Goal: Task Accomplishment & Management: Complete application form

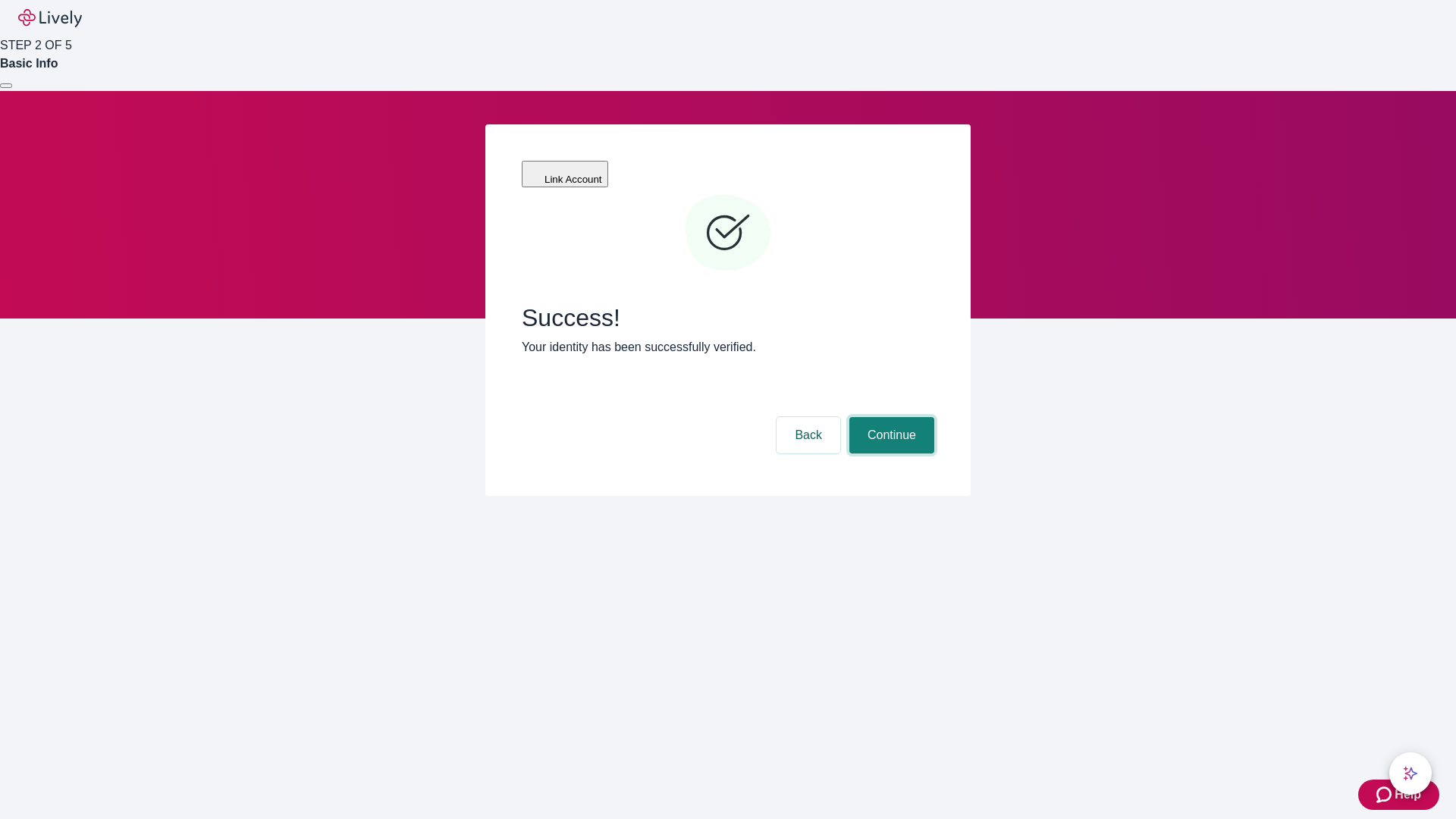
click at [890, 417] on button "Continue" at bounding box center [892, 435] width 85 height 36
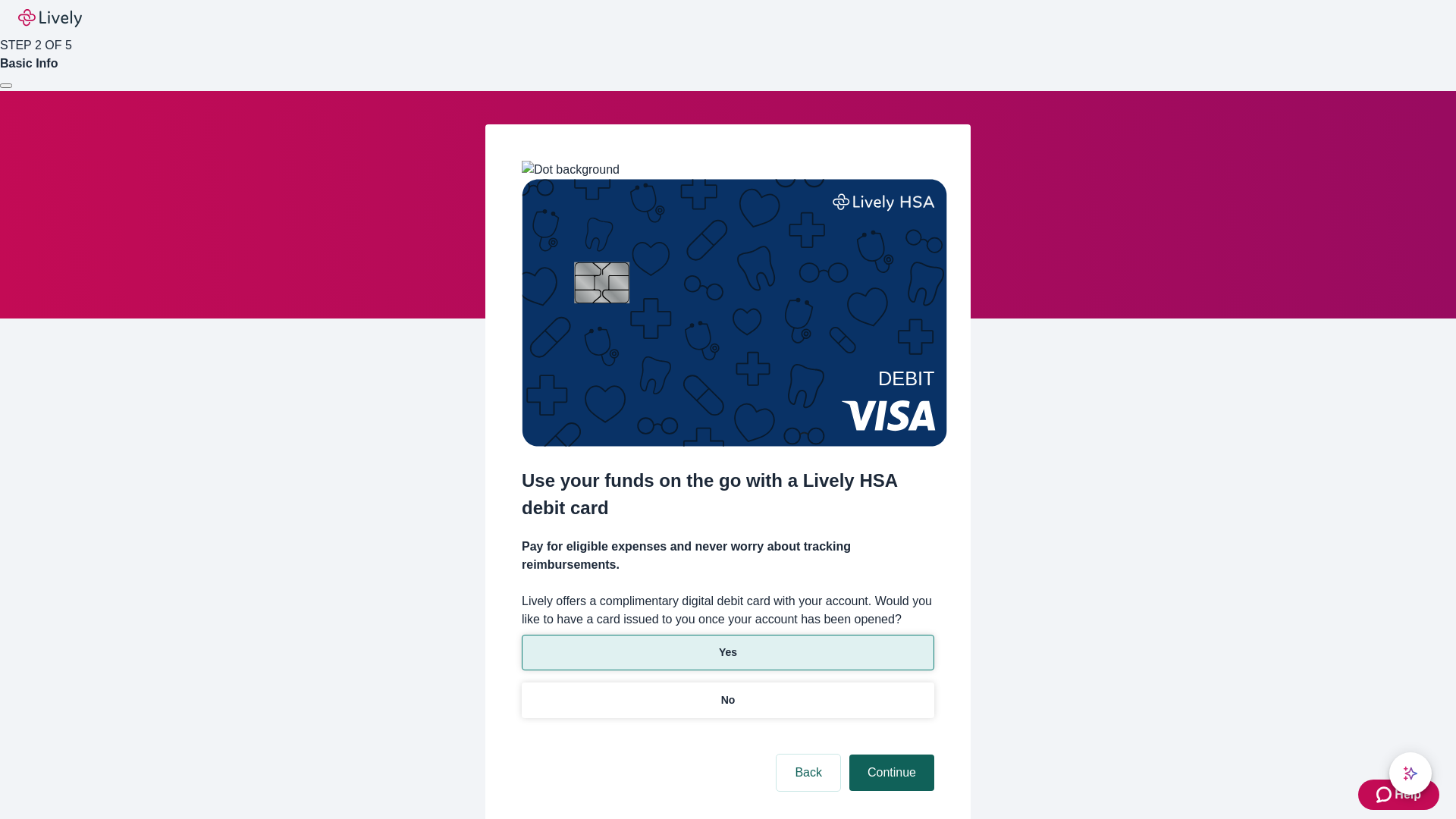
click at [727, 645] on p "Yes" at bounding box center [728, 653] width 18 height 16
click at [890, 755] on button "Continue" at bounding box center [892, 773] width 85 height 36
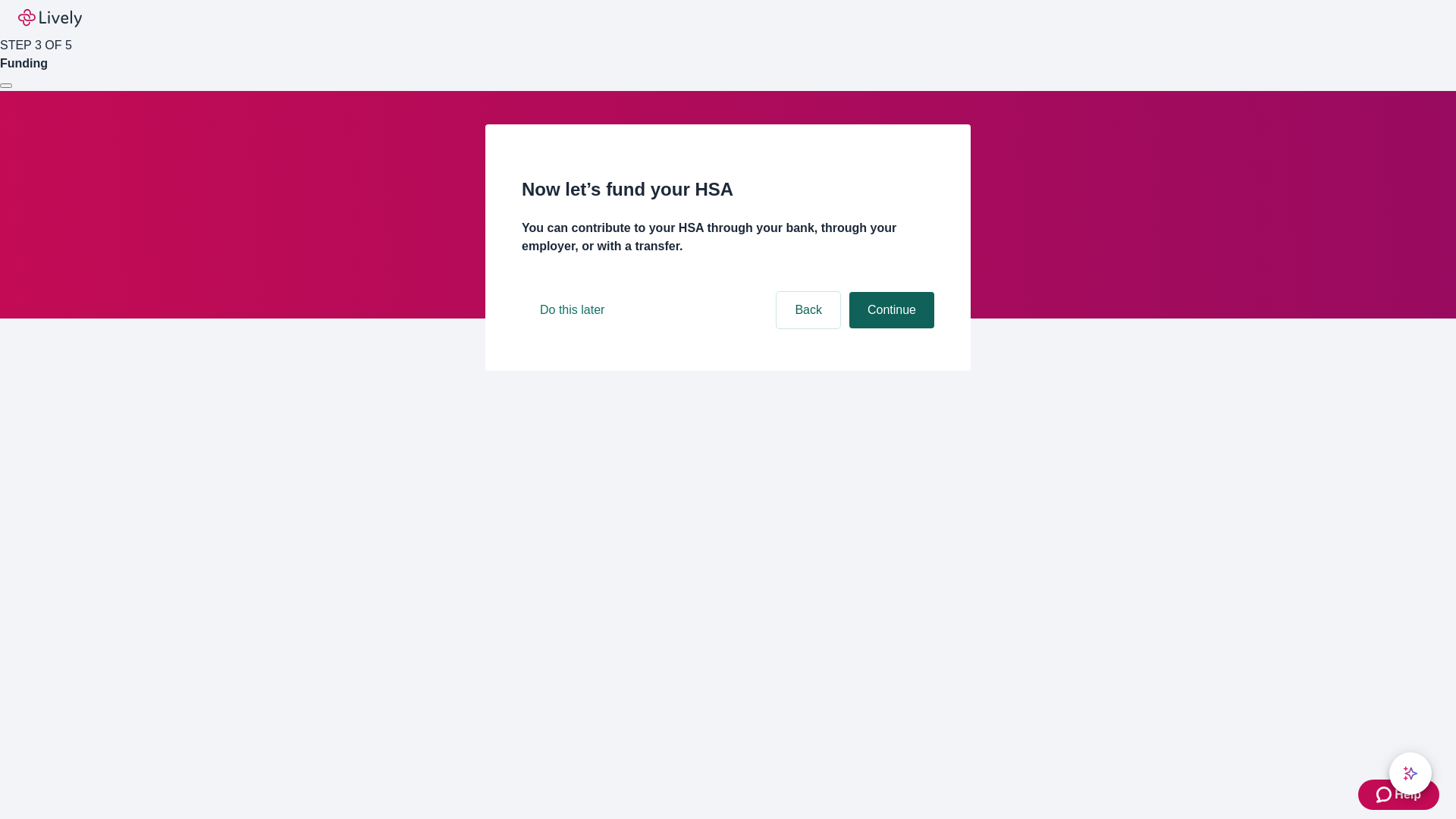
click at [890, 329] on button "Continue" at bounding box center [892, 311] width 85 height 36
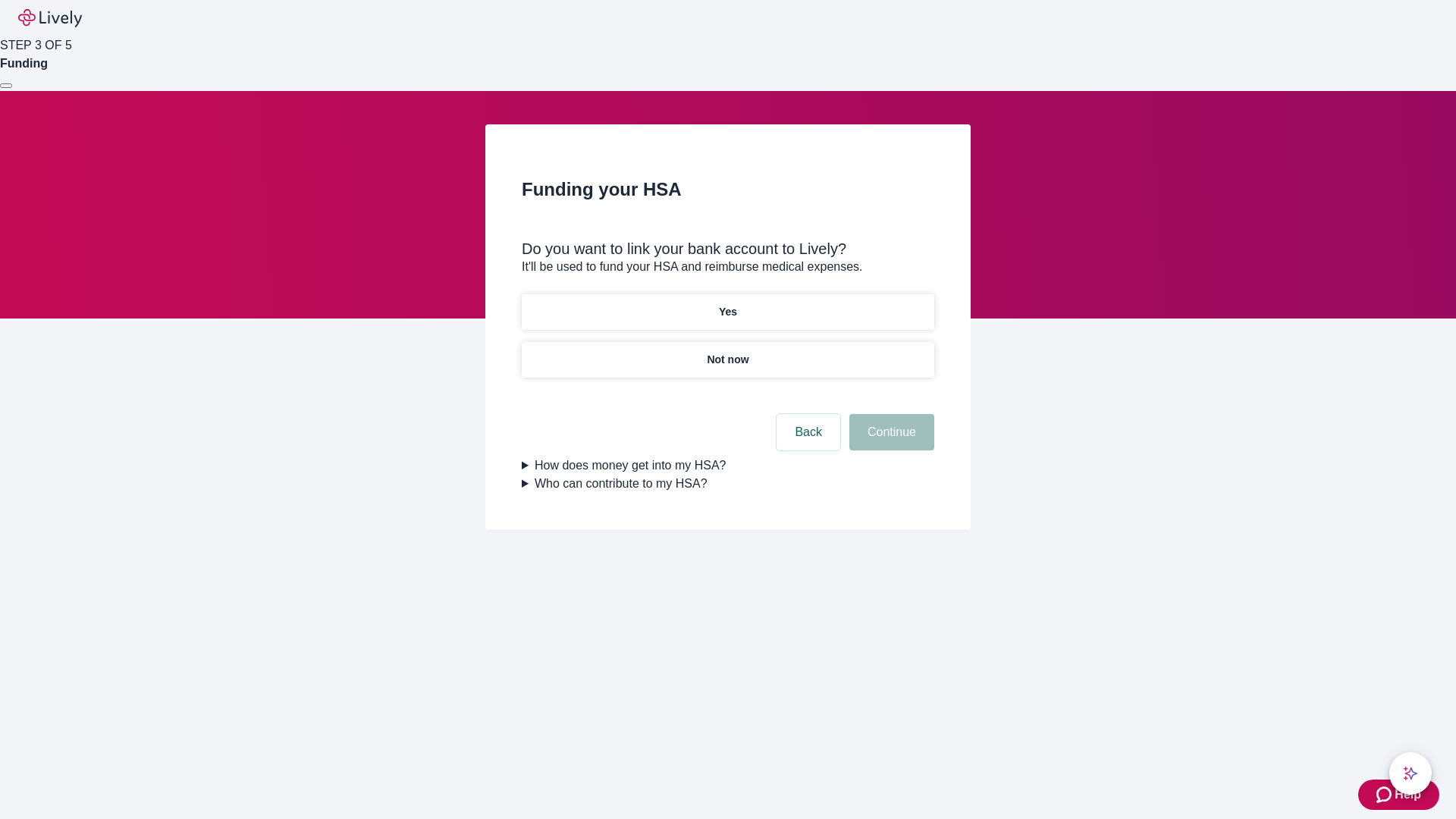
click at [727, 304] on p "Yes" at bounding box center [728, 312] width 18 height 16
click at [890, 414] on button "Continue" at bounding box center [892, 432] width 85 height 36
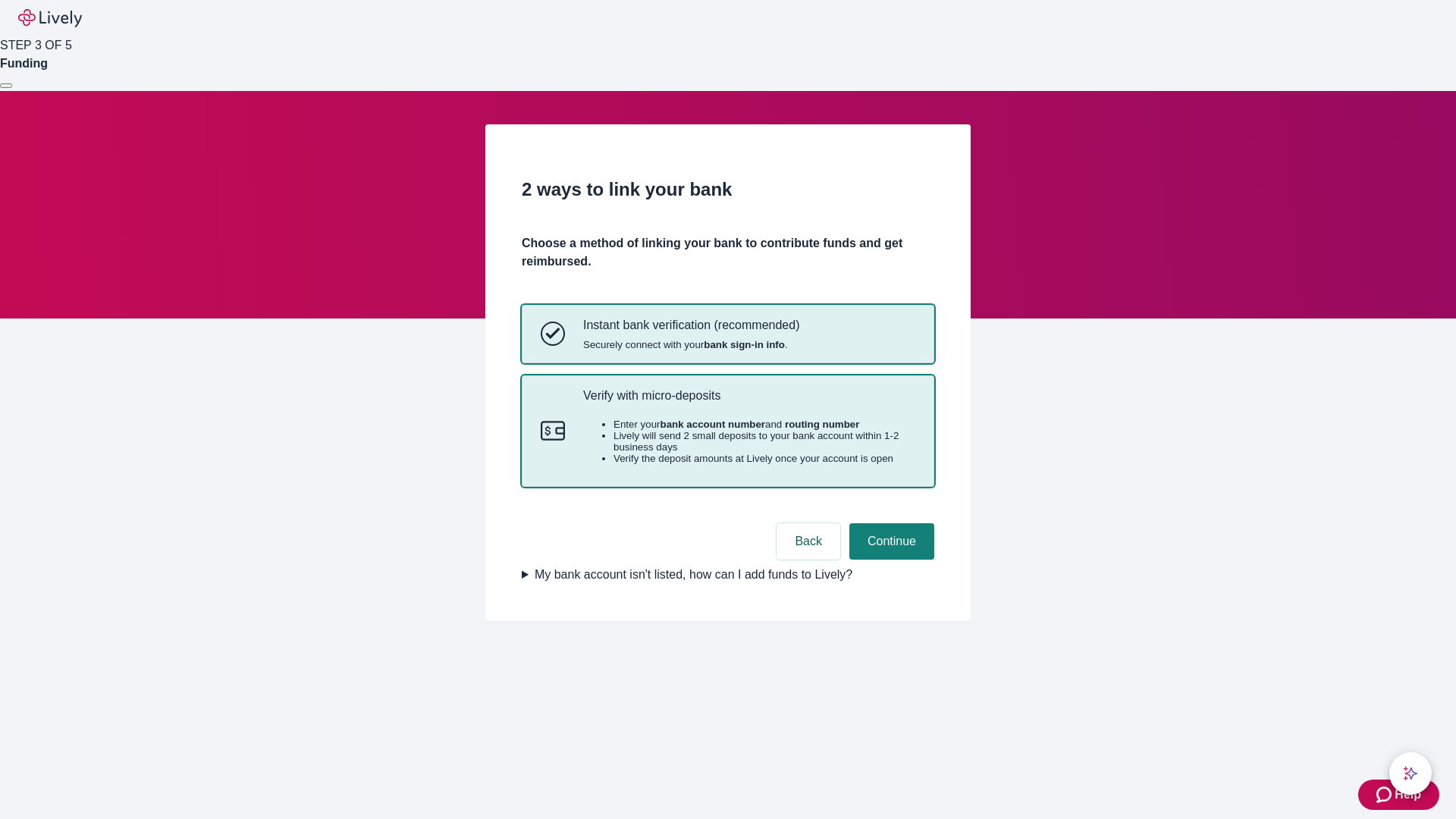
click at [748, 403] on p "Verify with micro-deposits" at bounding box center [749, 396] width 332 height 15
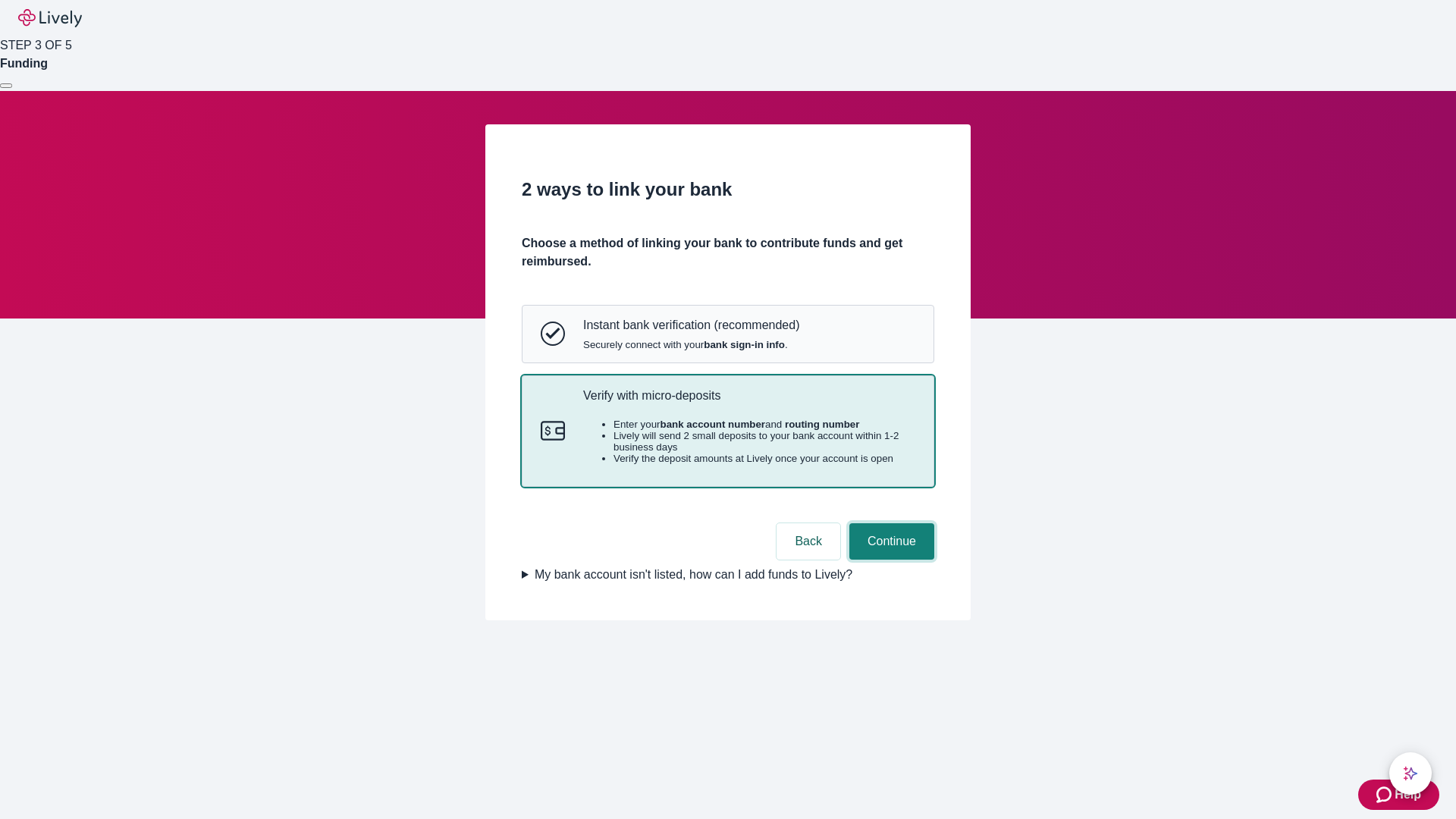
click at [890, 559] on button "Continue" at bounding box center [892, 541] width 85 height 36
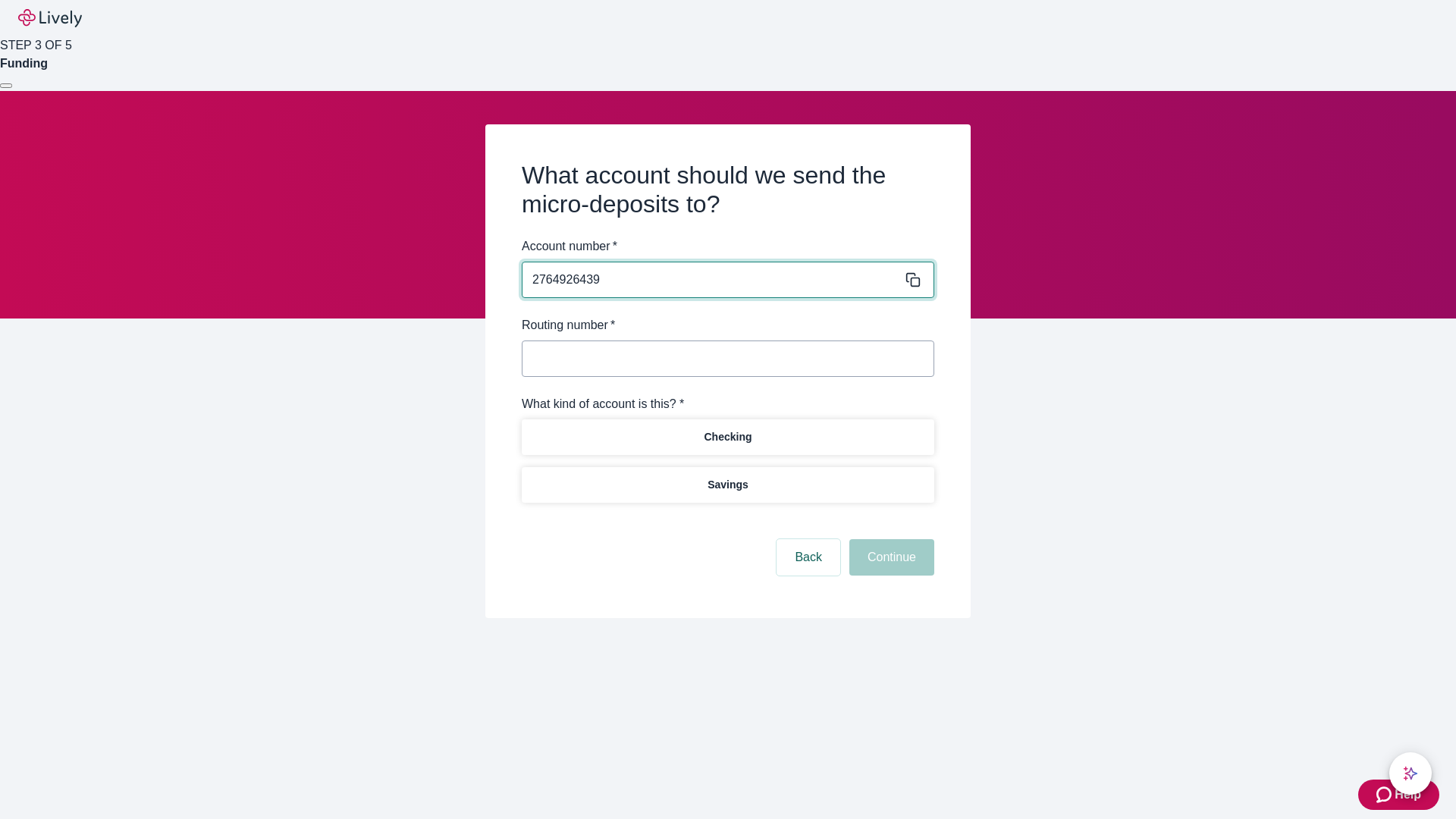
type input "2764926439"
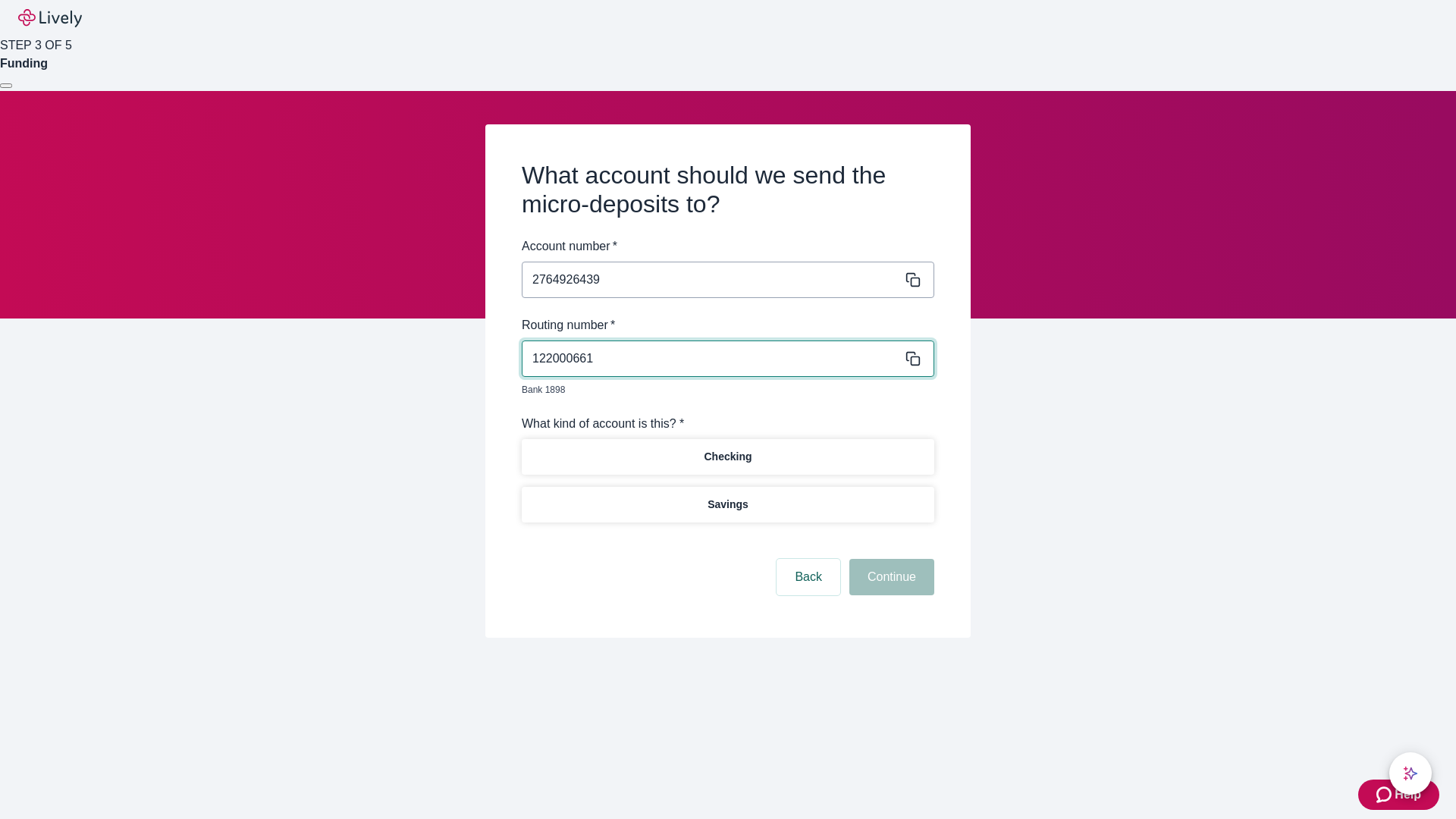
type input "122000661"
click at [727, 449] on p "Checking" at bounding box center [727, 458] width 48 height 16
click at [890, 559] on button "Continue" at bounding box center [892, 577] width 85 height 36
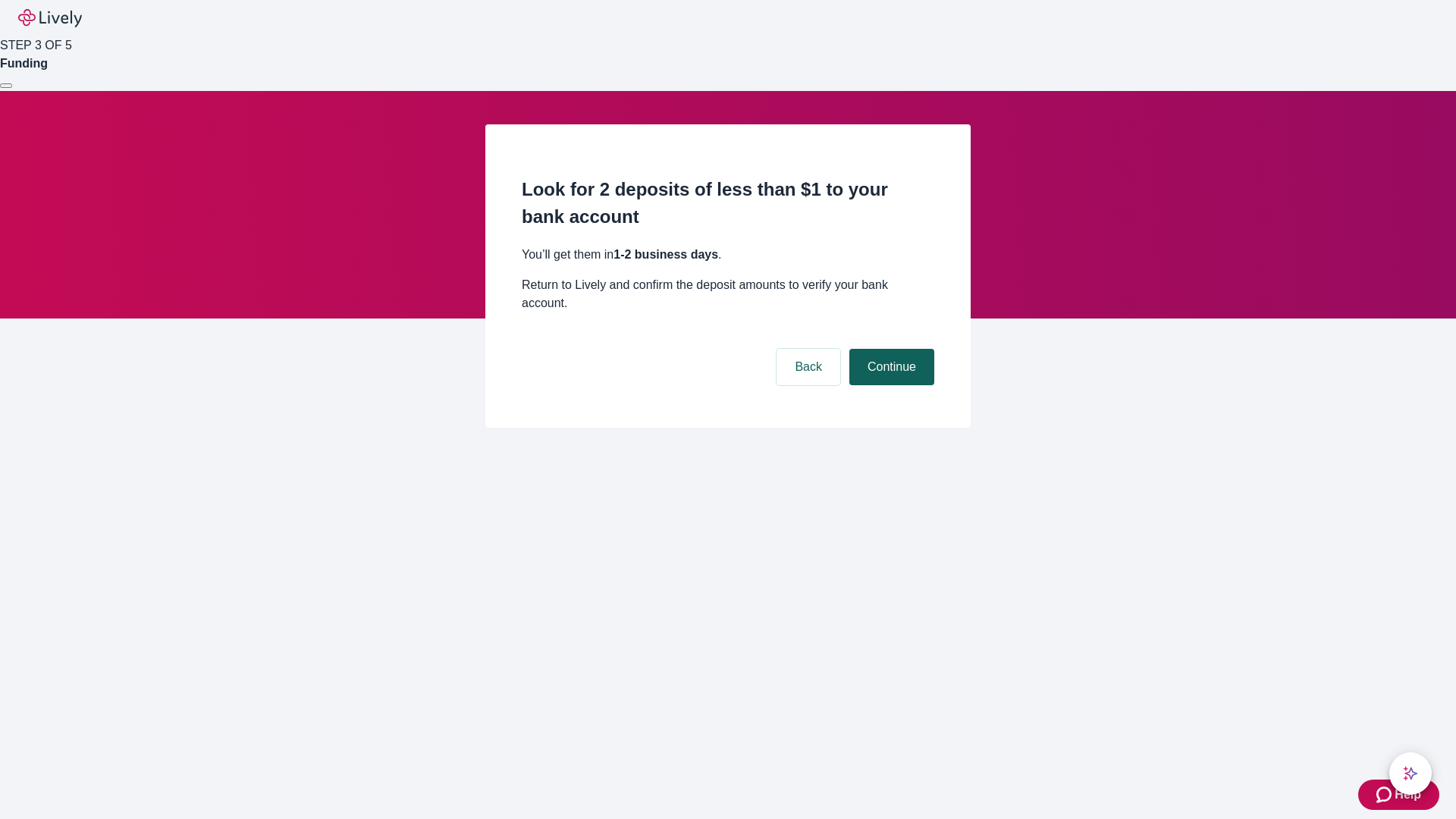
click at [890, 349] on button "Continue" at bounding box center [892, 367] width 85 height 36
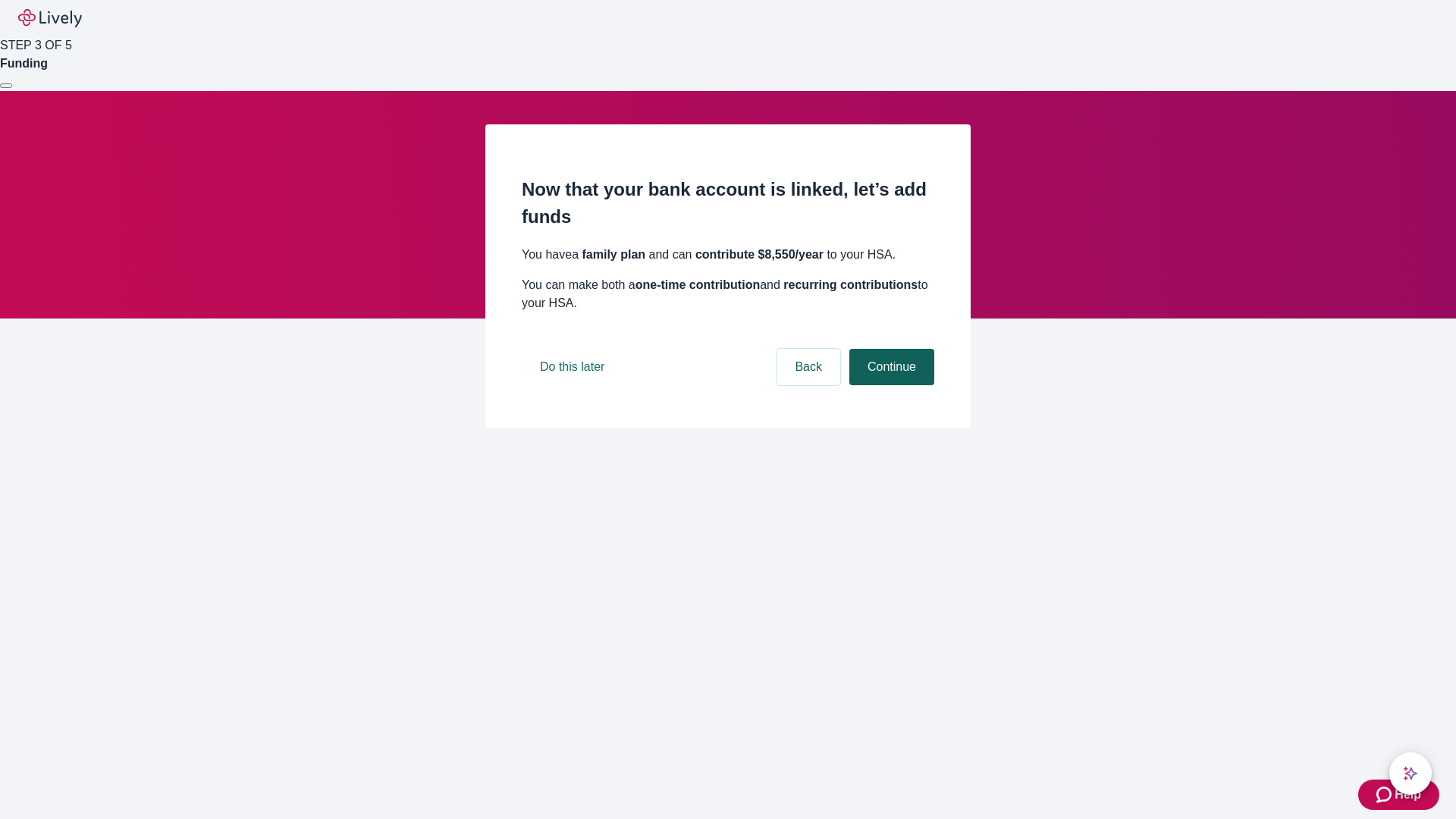
click at [890, 385] on button "Continue" at bounding box center [892, 367] width 85 height 36
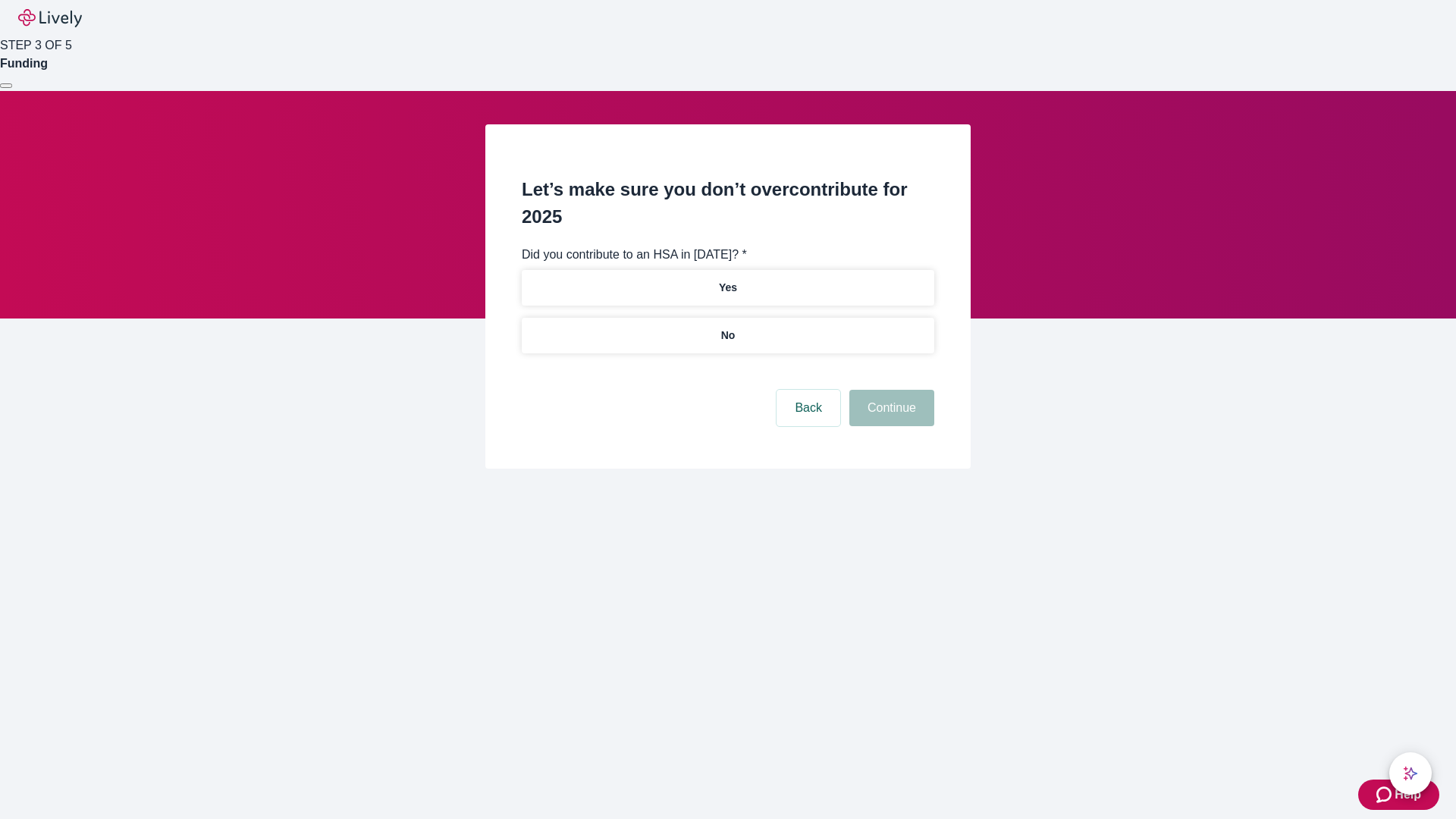
click at [727, 328] on p "No" at bounding box center [728, 336] width 15 height 16
click at [890, 390] on button "Continue" at bounding box center [892, 408] width 85 height 36
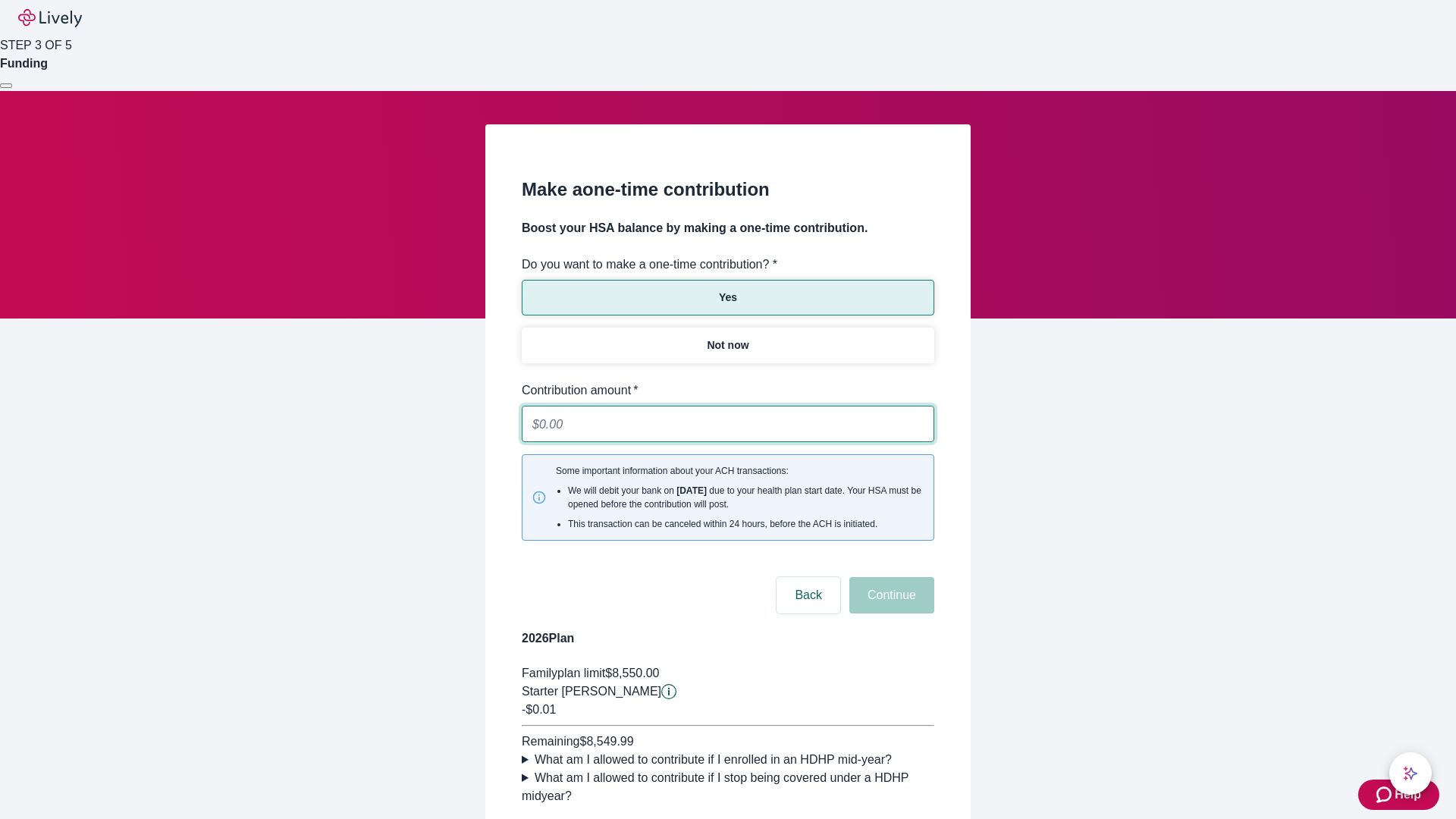
type input "0.01"
click at [890, 577] on button "Continue" at bounding box center [892, 596] width 85 height 36
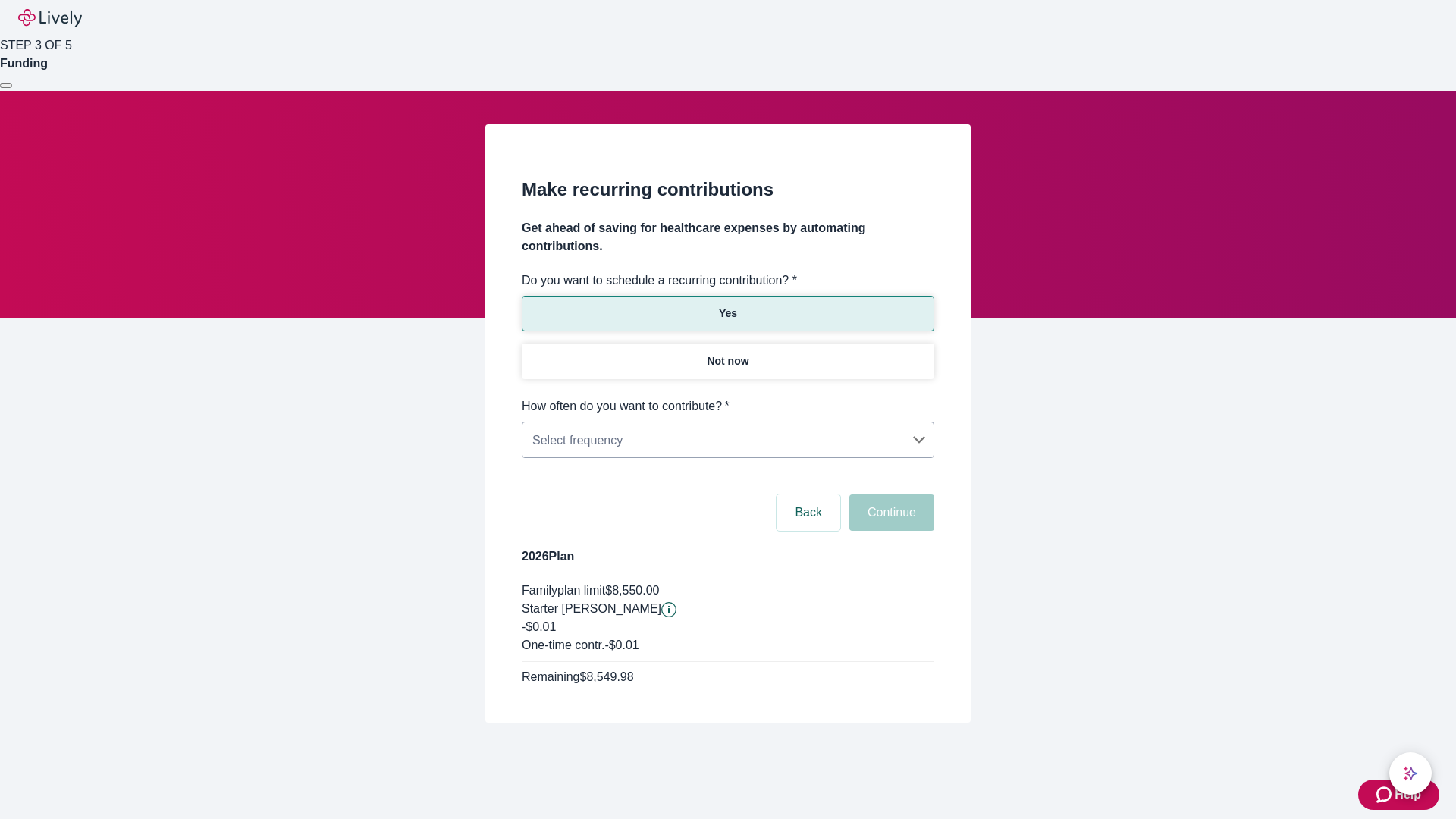
click at [727, 398] on body "Help STEP 3 OF 5 Funding Make recurring contributions Get ahead of saving for h…" at bounding box center [728, 398] width 1456 height 795
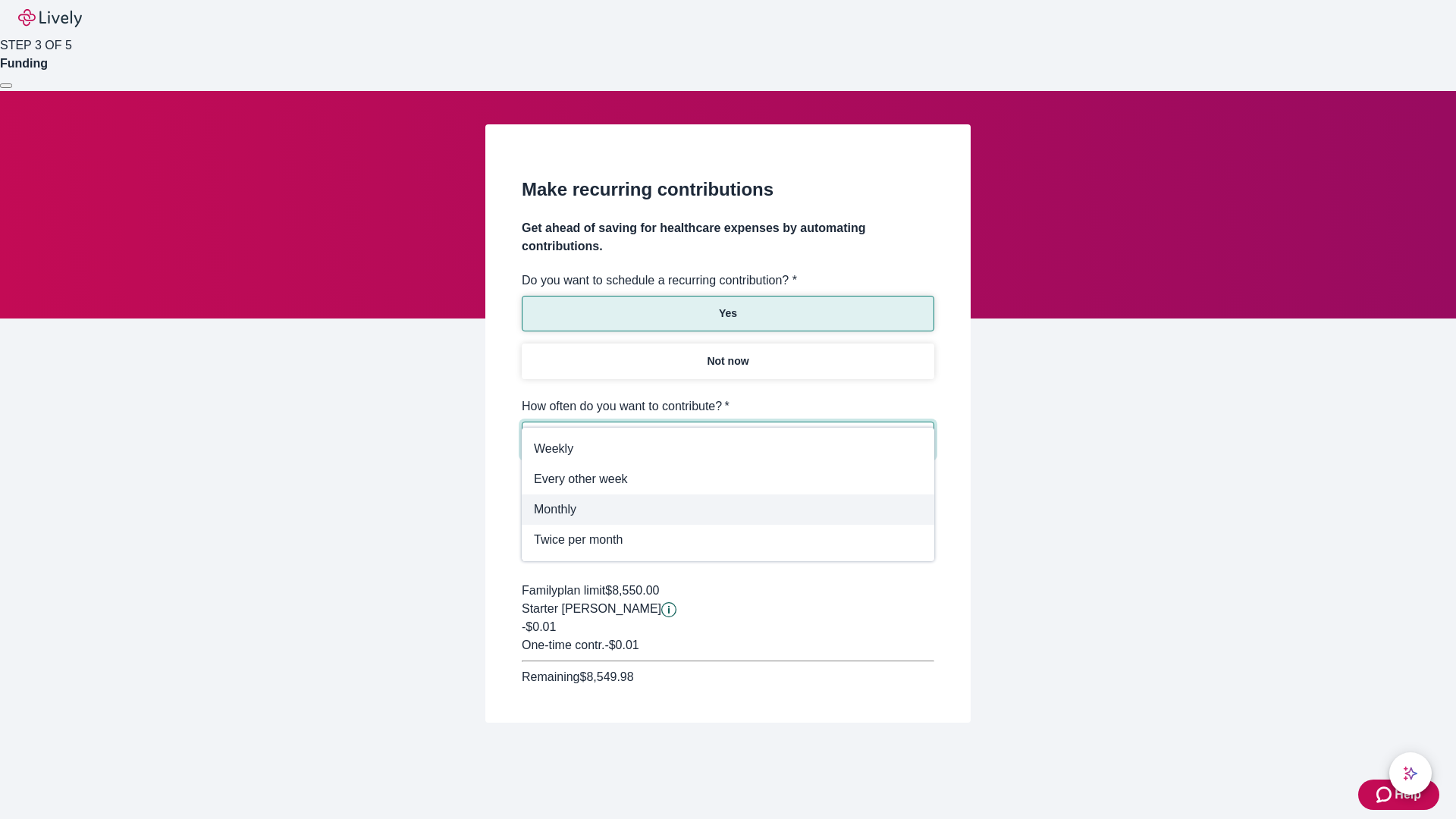
click at [728, 509] on span "Monthly" at bounding box center [728, 509] width 389 height 18
type input "Monthly"
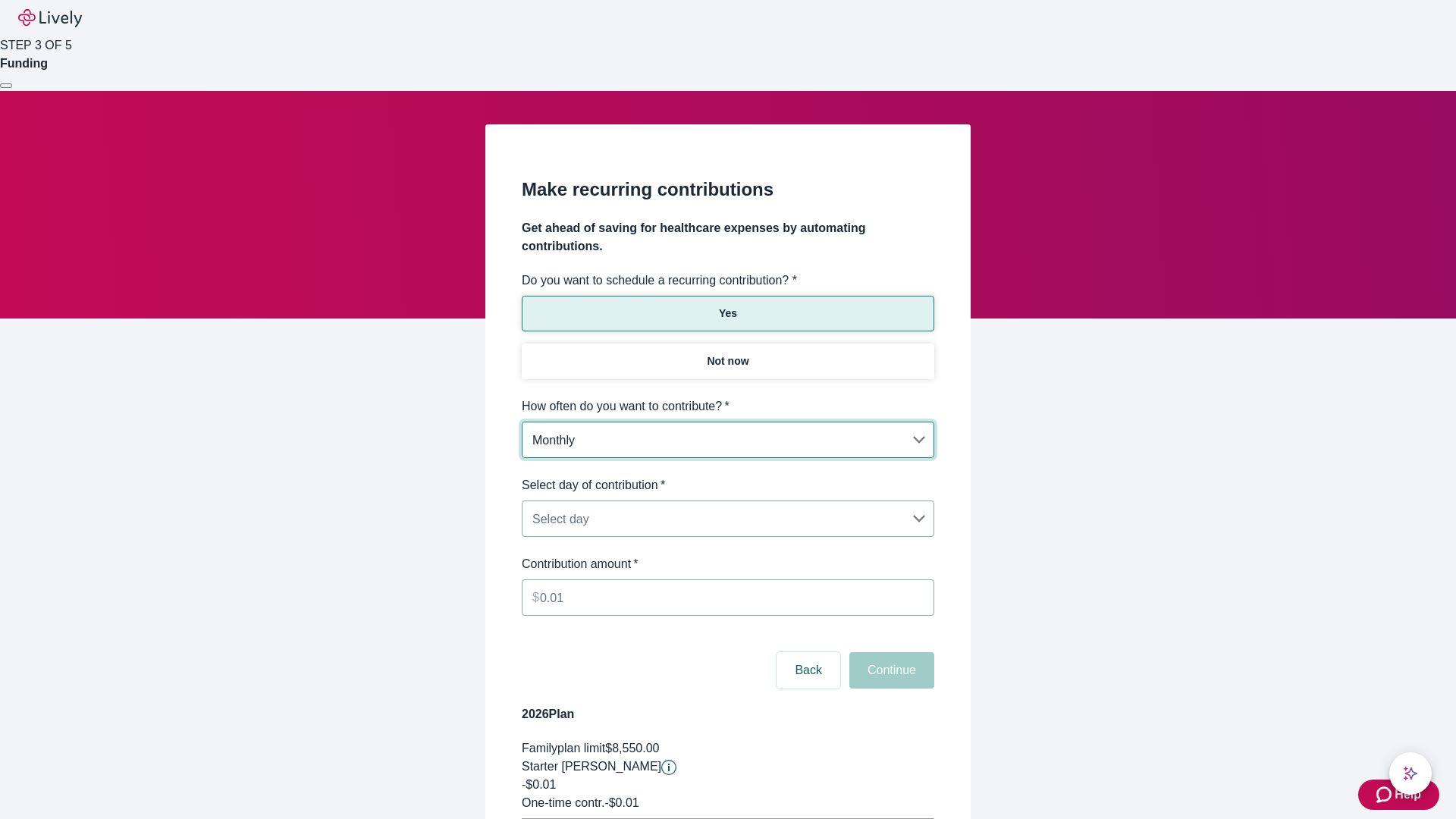
click at [727, 477] on body "Help STEP 3 OF 5 Funding Make recurring contributions Get ahead of saving for h…" at bounding box center [728, 477] width 1456 height 953
